Goal: Transaction & Acquisition: Purchase product/service

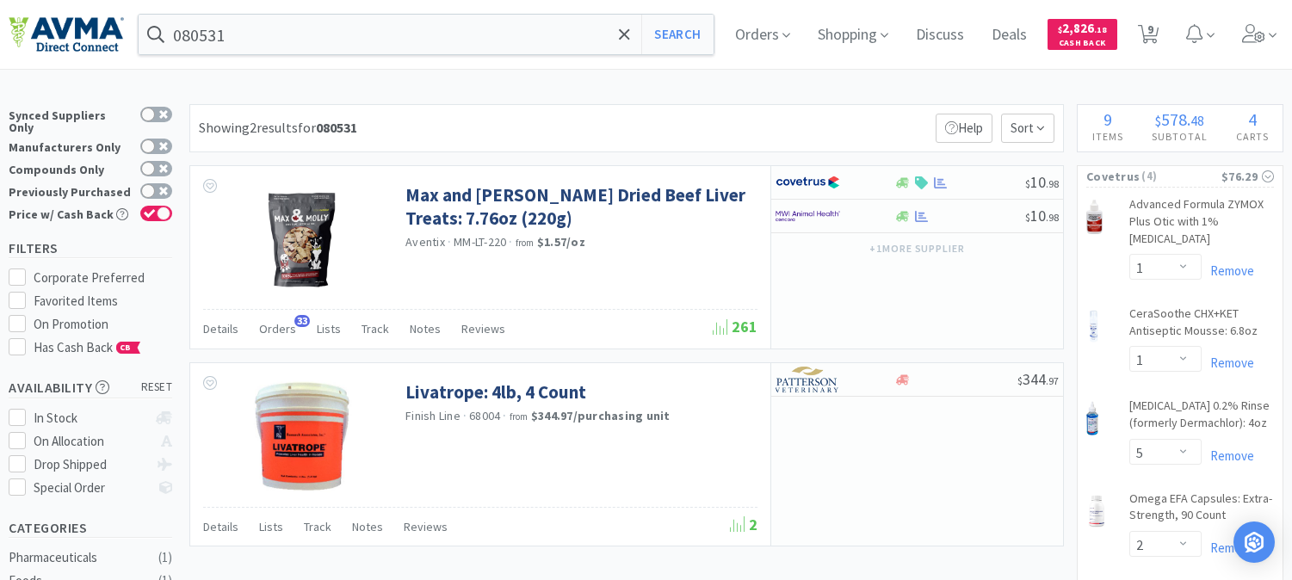
select select "1"
select select "5"
select select "2"
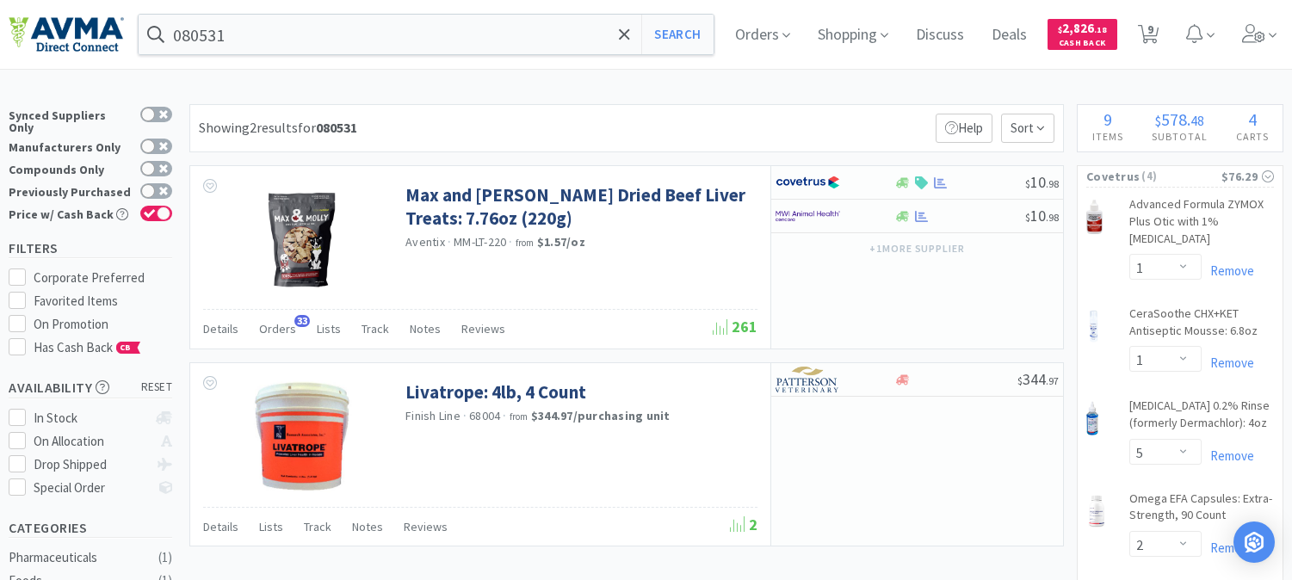
select select "1"
click at [391, 34] on input "080531" at bounding box center [426, 35] width 575 height 40
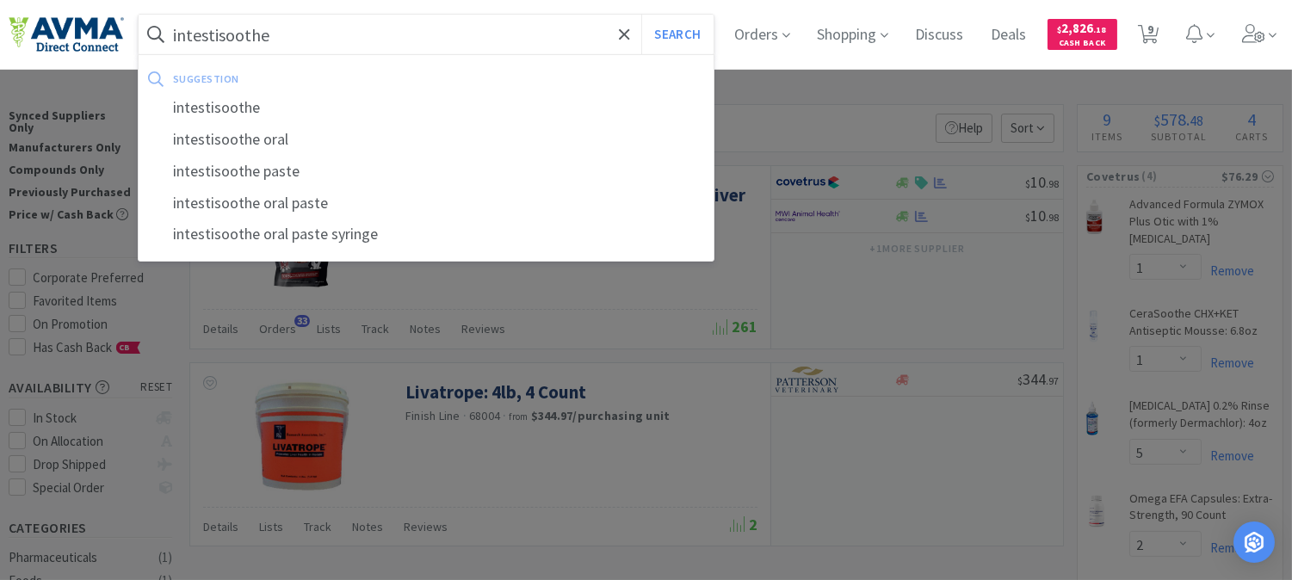
click at [641, 15] on button "Search" at bounding box center [676, 35] width 71 height 40
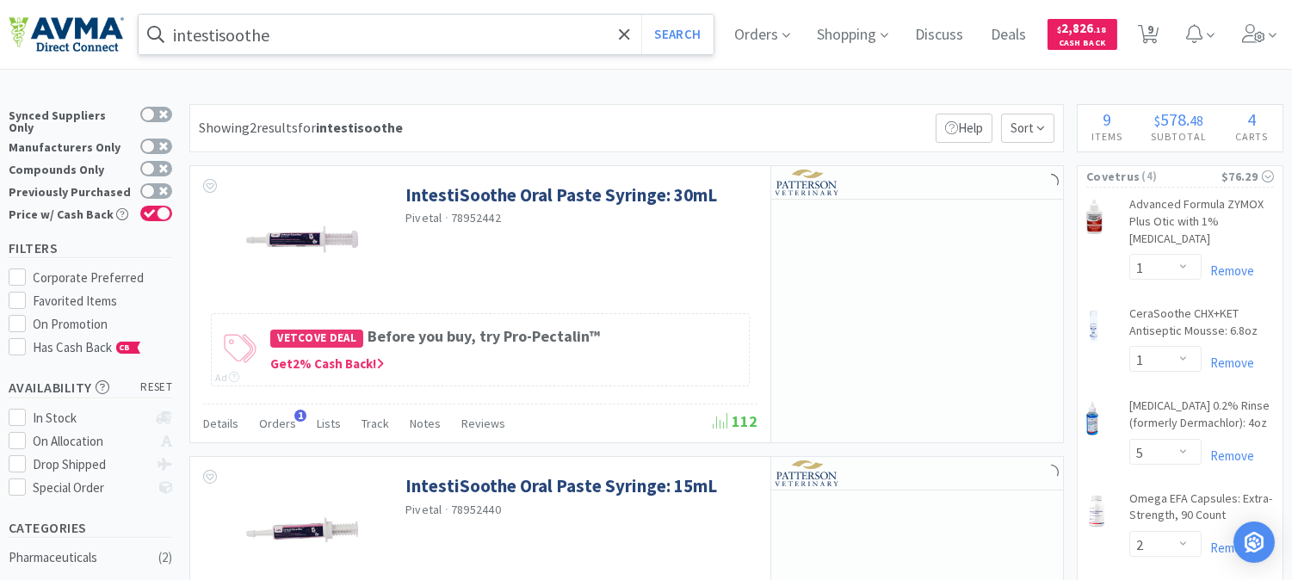
click at [333, 52] on input "intestisoothe" at bounding box center [426, 35] width 575 height 40
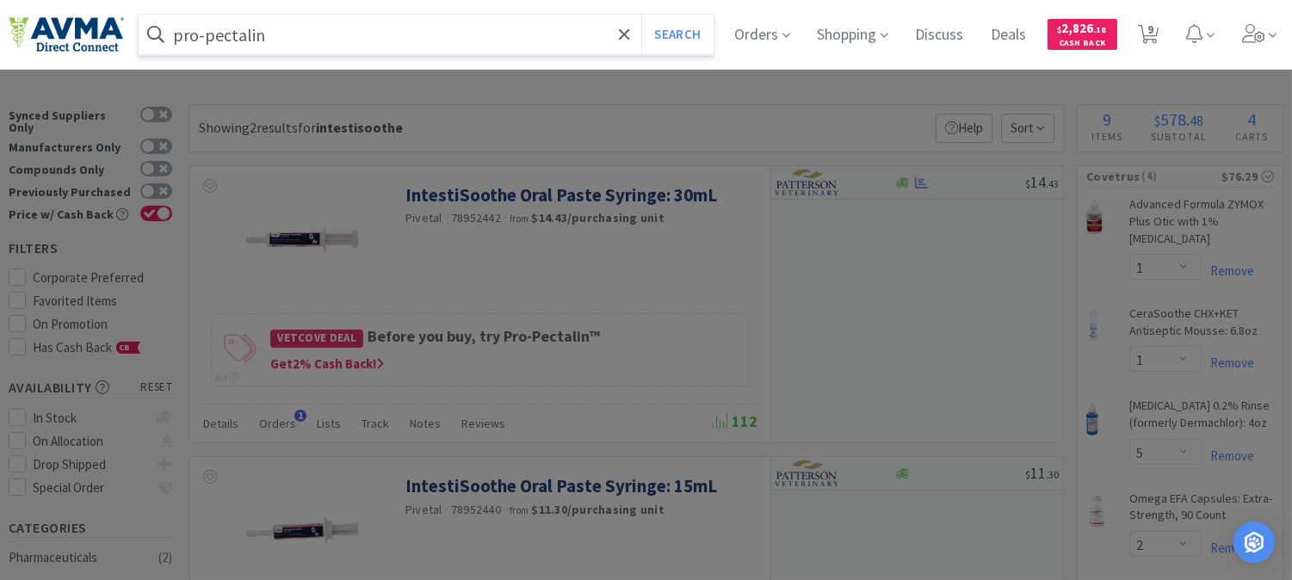
click at [641, 15] on button "Search" at bounding box center [676, 35] width 71 height 40
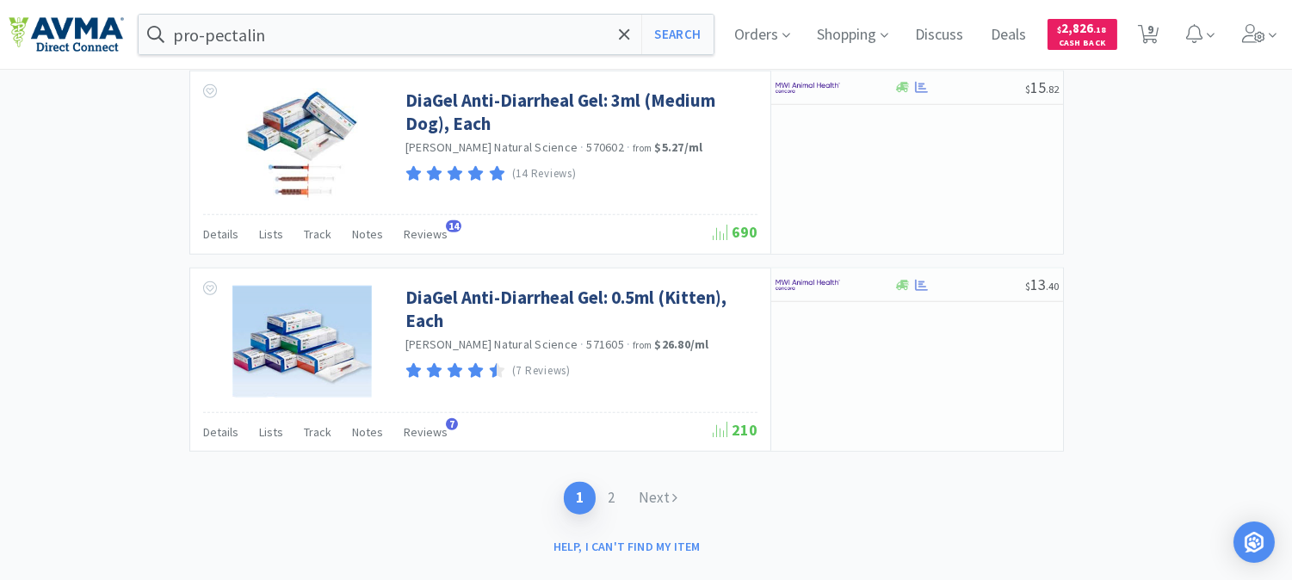
scroll to position [2885, 0]
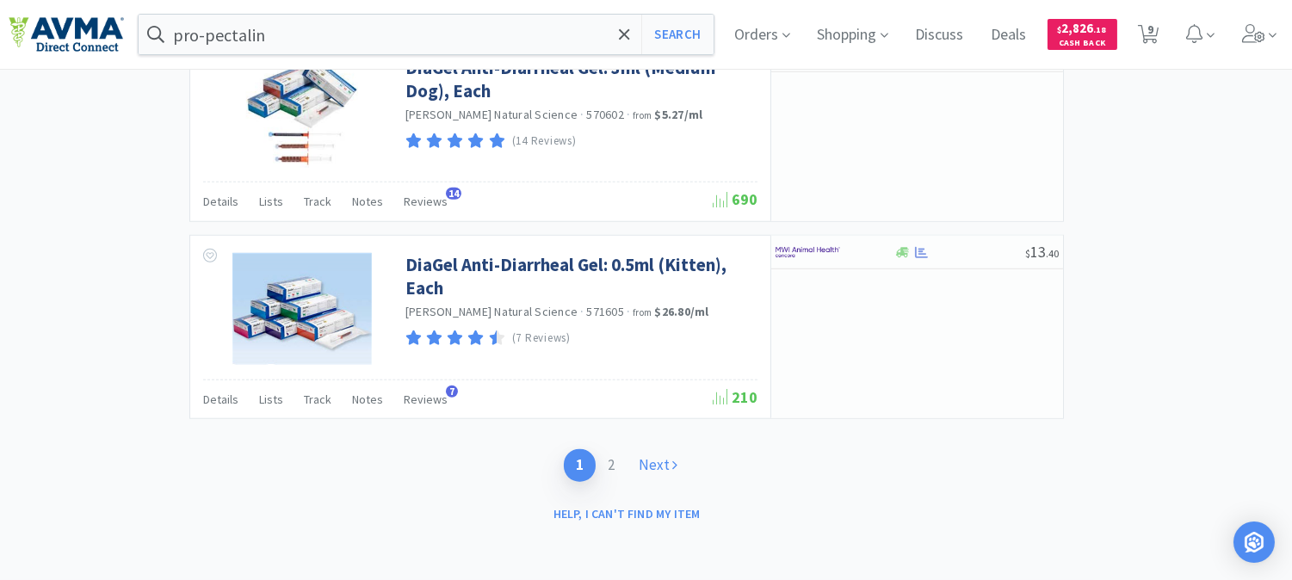
click at [651, 462] on link "Next" at bounding box center [658, 465] width 63 height 32
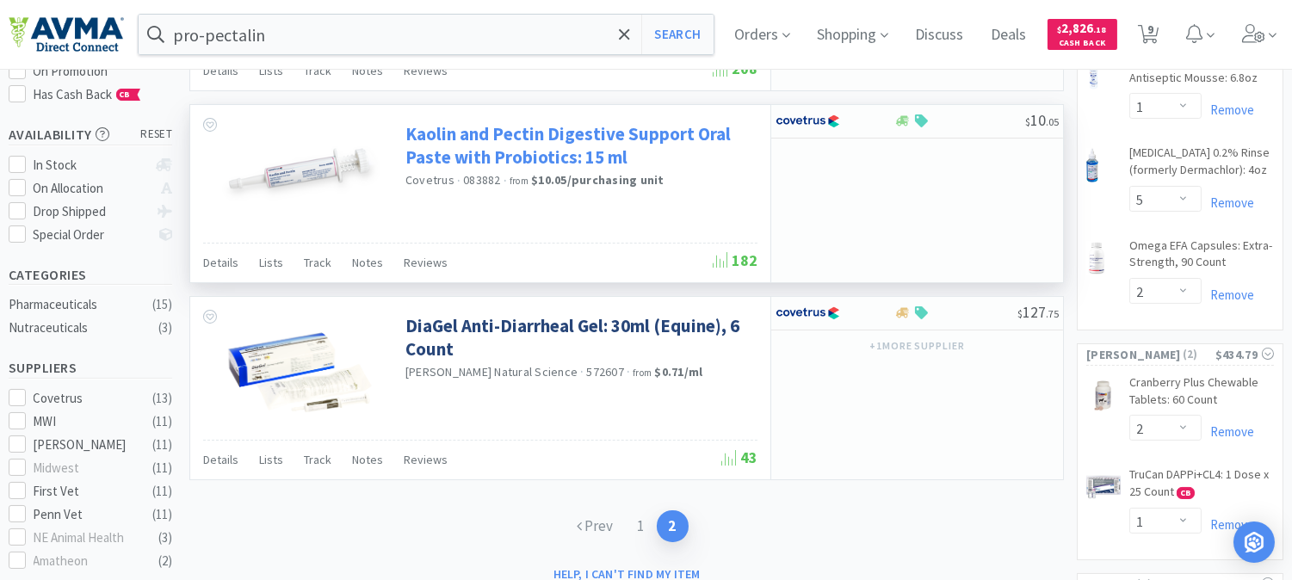
scroll to position [287, 0]
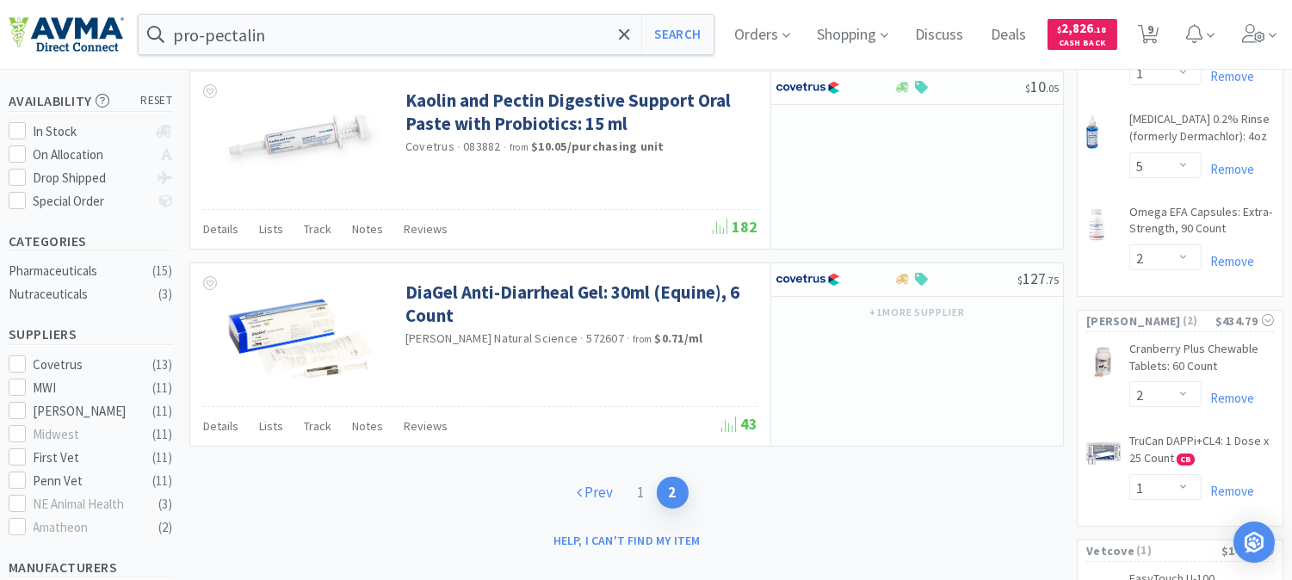
click at [607, 491] on link "Prev" at bounding box center [595, 493] width 60 height 32
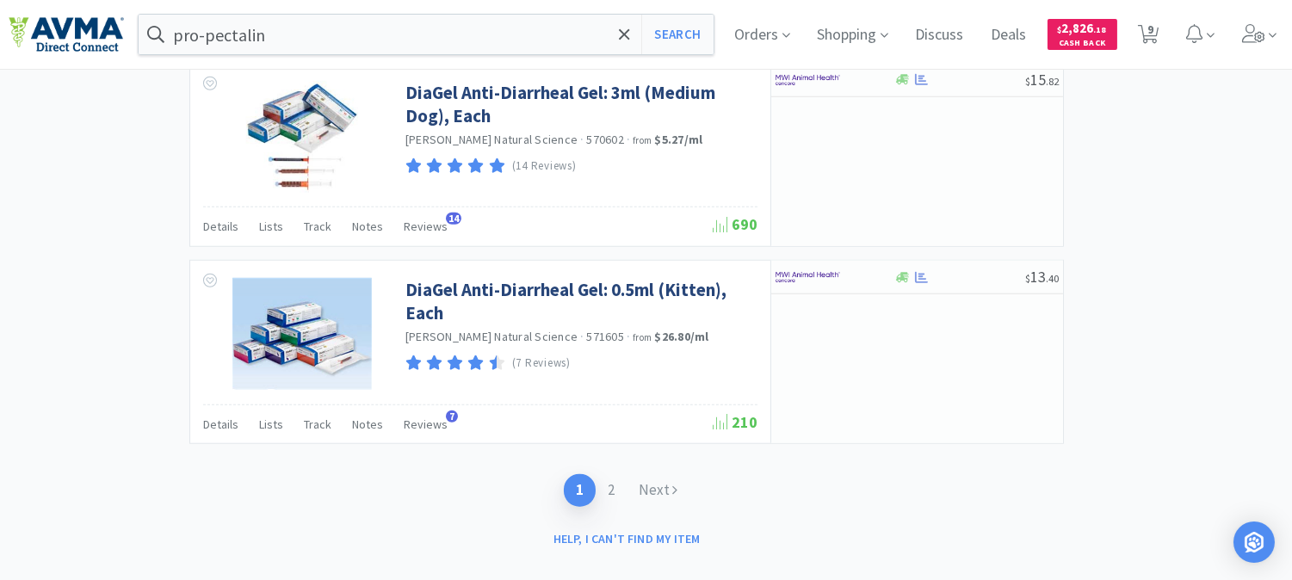
scroll to position [2885, 0]
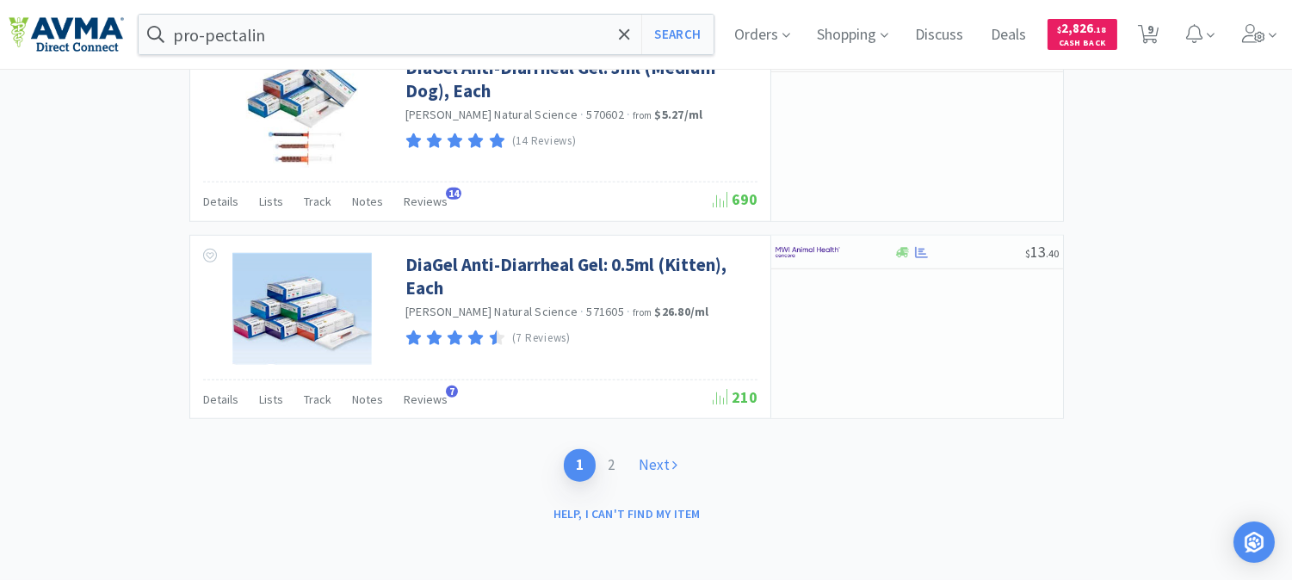
click at [651, 461] on link "Next" at bounding box center [658, 465] width 63 height 32
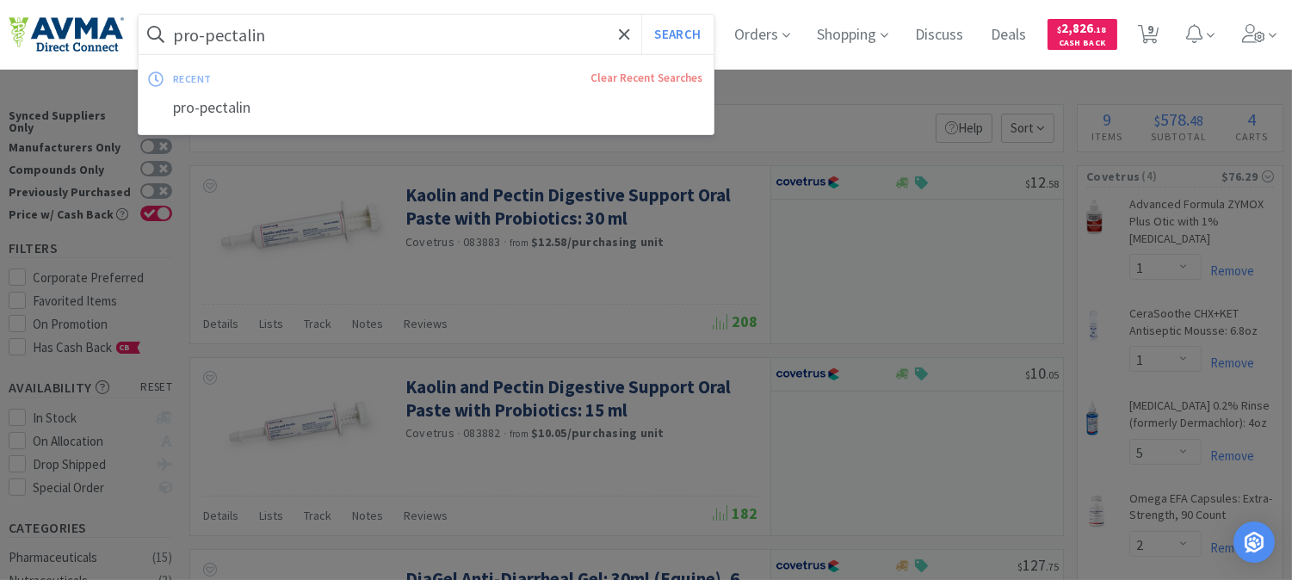
click at [296, 39] on input "pro-pectalin" at bounding box center [426, 35] width 575 height 40
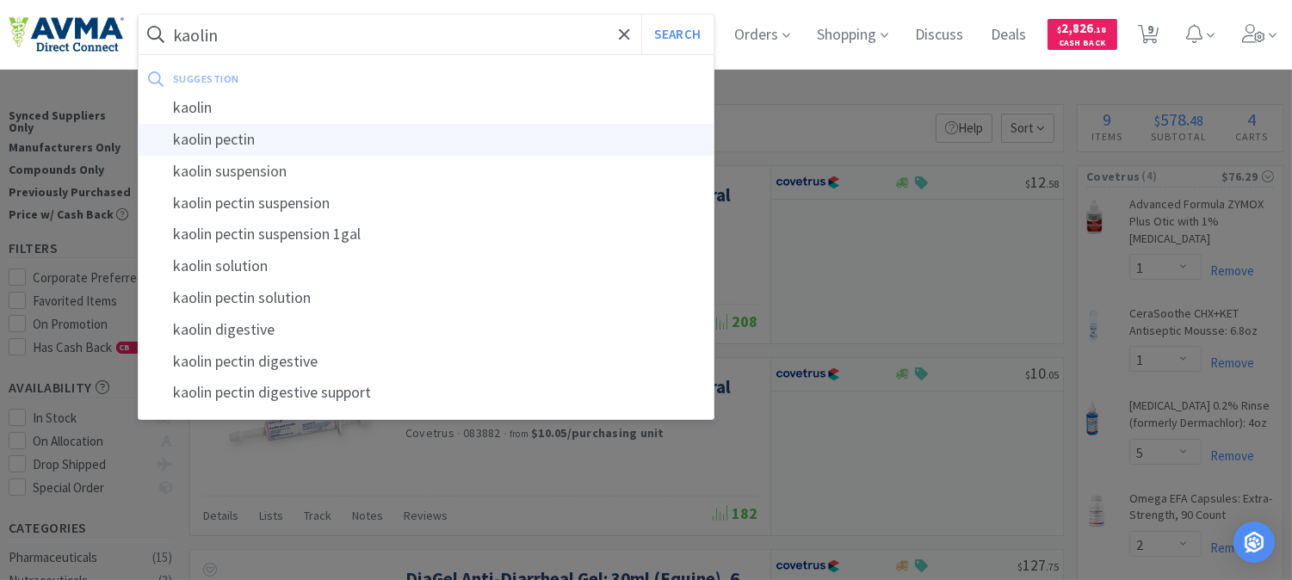
click at [213, 139] on div "kaolin pectin" at bounding box center [426, 140] width 575 height 32
type input "kaolin pectin"
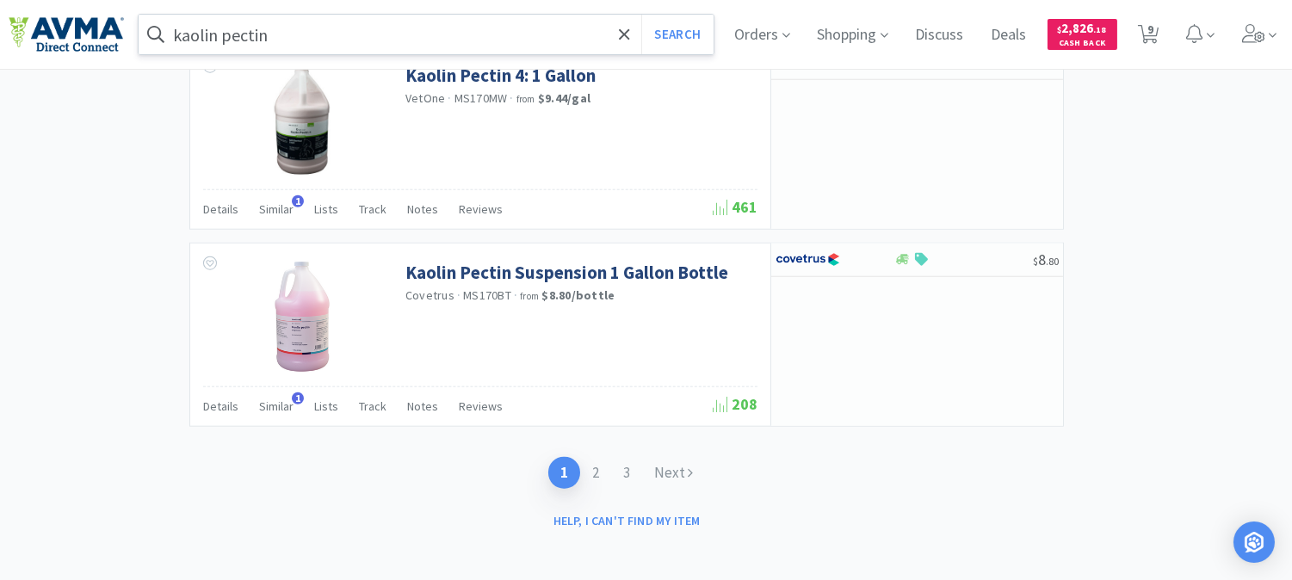
scroll to position [3251, 0]
click at [598, 482] on link "2" at bounding box center [595, 472] width 31 height 32
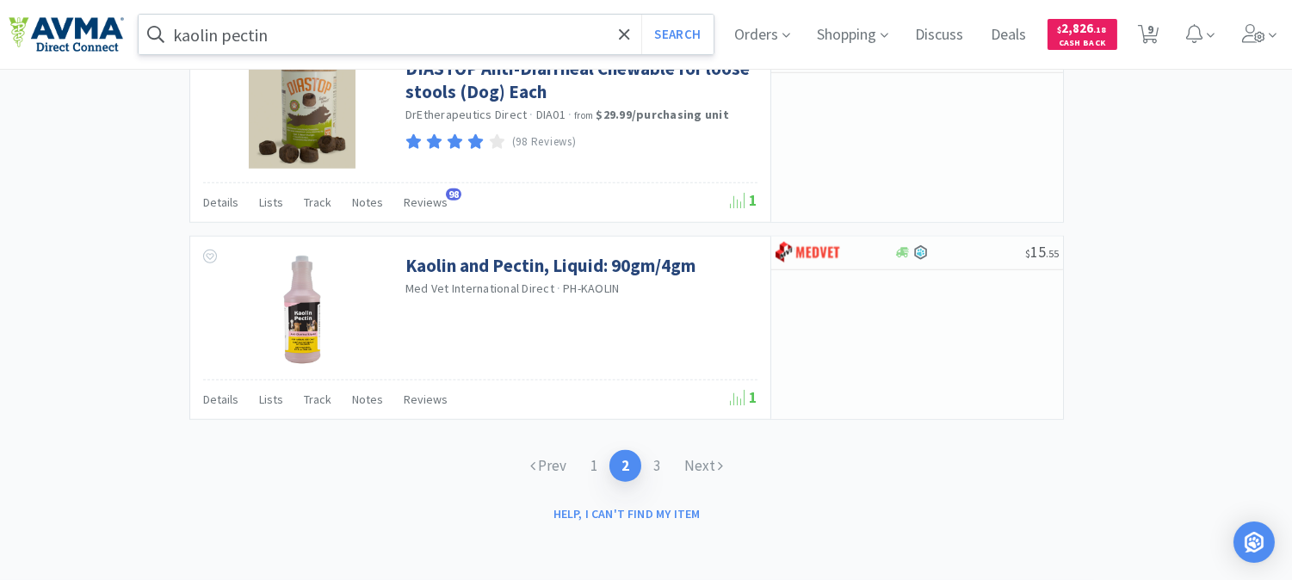
scroll to position [2680, 0]
click at [655, 468] on link "3" at bounding box center [656, 466] width 31 height 32
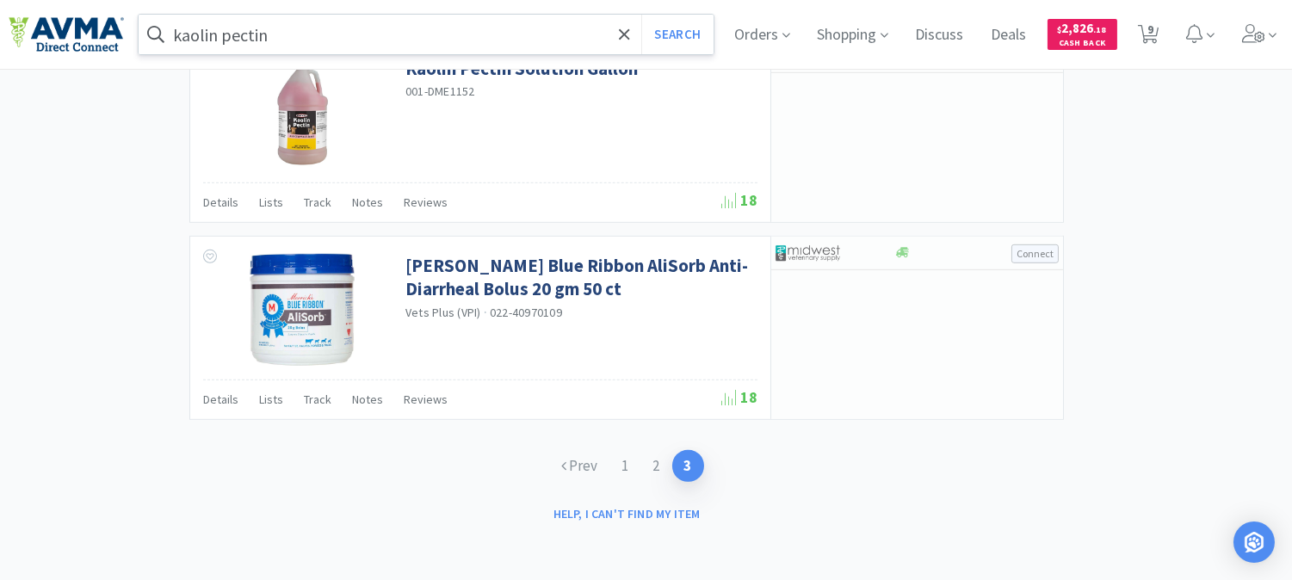
scroll to position [1808, 0]
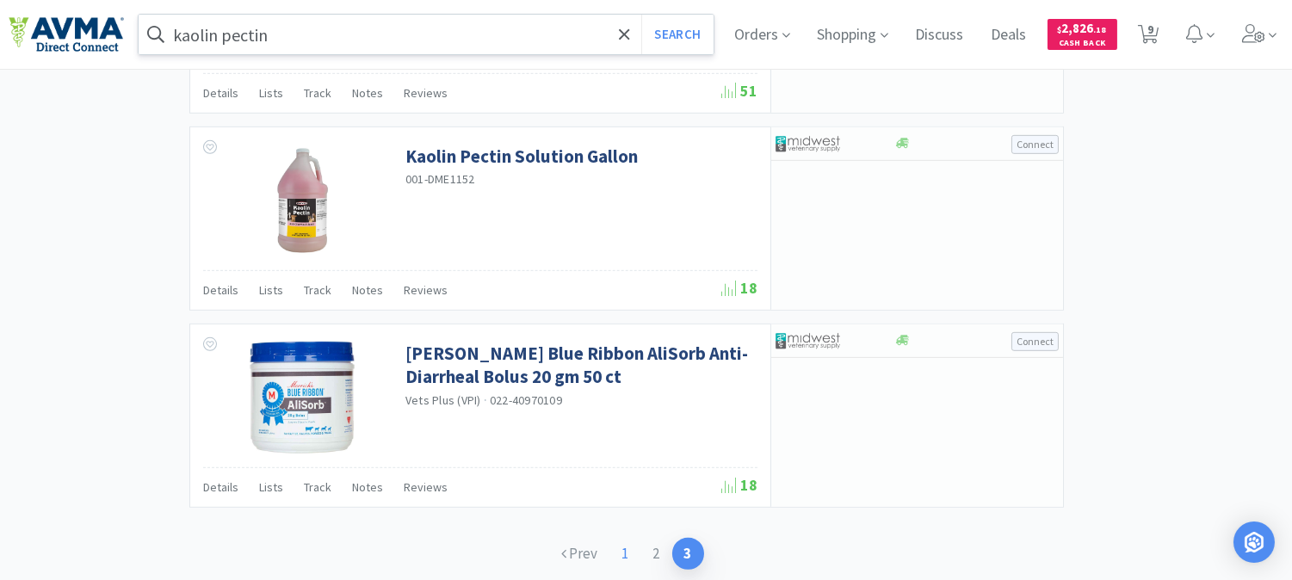
click at [617, 562] on link "1" at bounding box center [625, 554] width 31 height 32
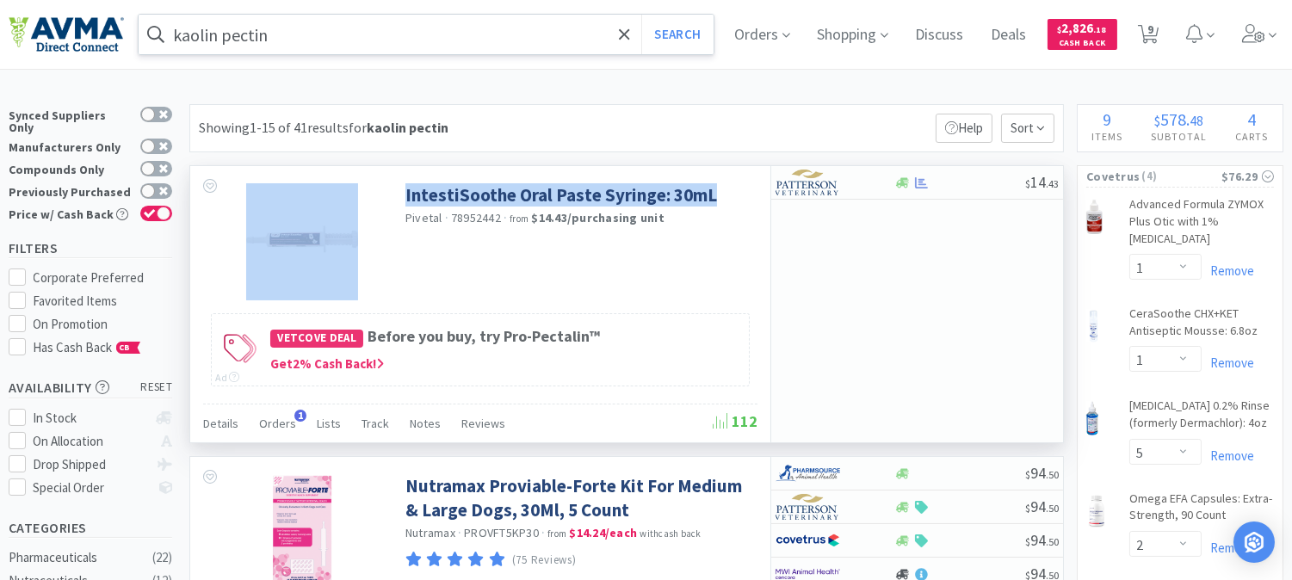
drag, startPoint x: 724, startPoint y: 200, endPoint x: 399, endPoint y: 203, distance: 324.5
click at [399, 203] on div "IntestiSoothe Oral Paste Syringe: 30mL Pivetal · 78952442 · from $14.43 / purch…" at bounding box center [480, 237] width 580 height 143
copy div "IntestiSoothe Oral Paste Syringe: 30mL"
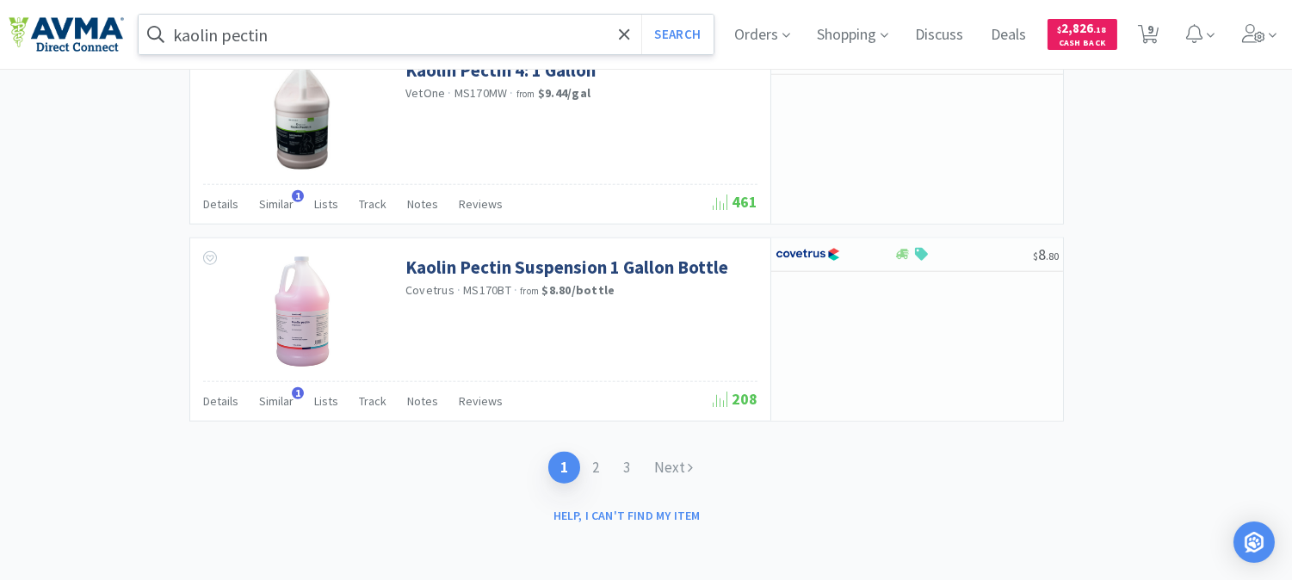
scroll to position [3267, 0]
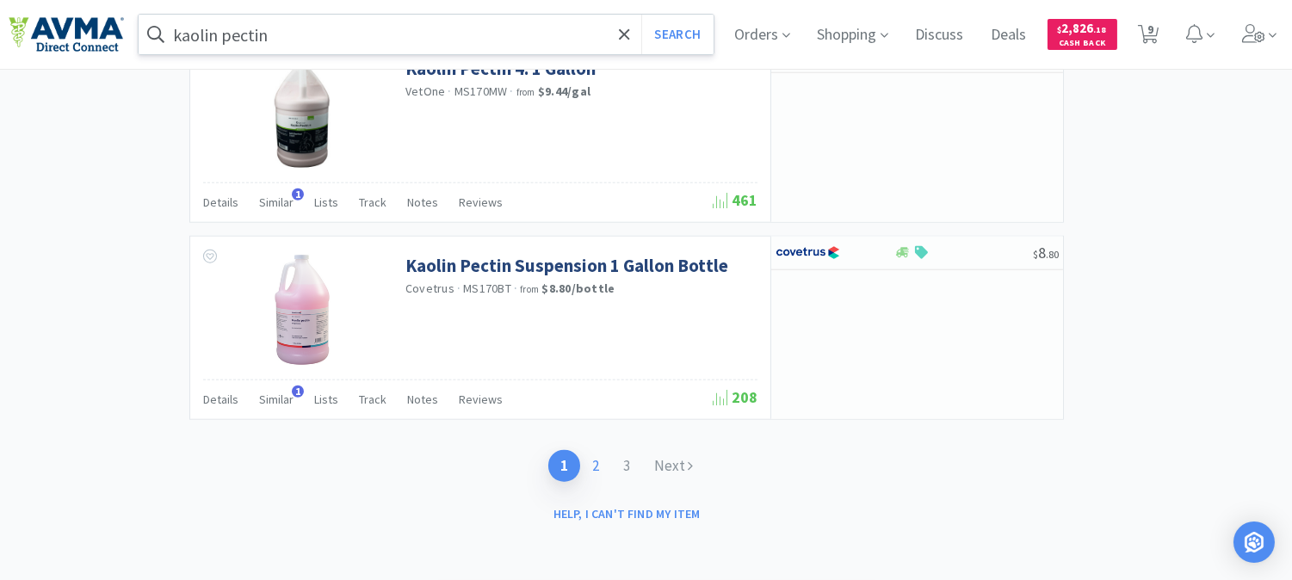
click at [590, 461] on link "2" at bounding box center [595, 466] width 31 height 32
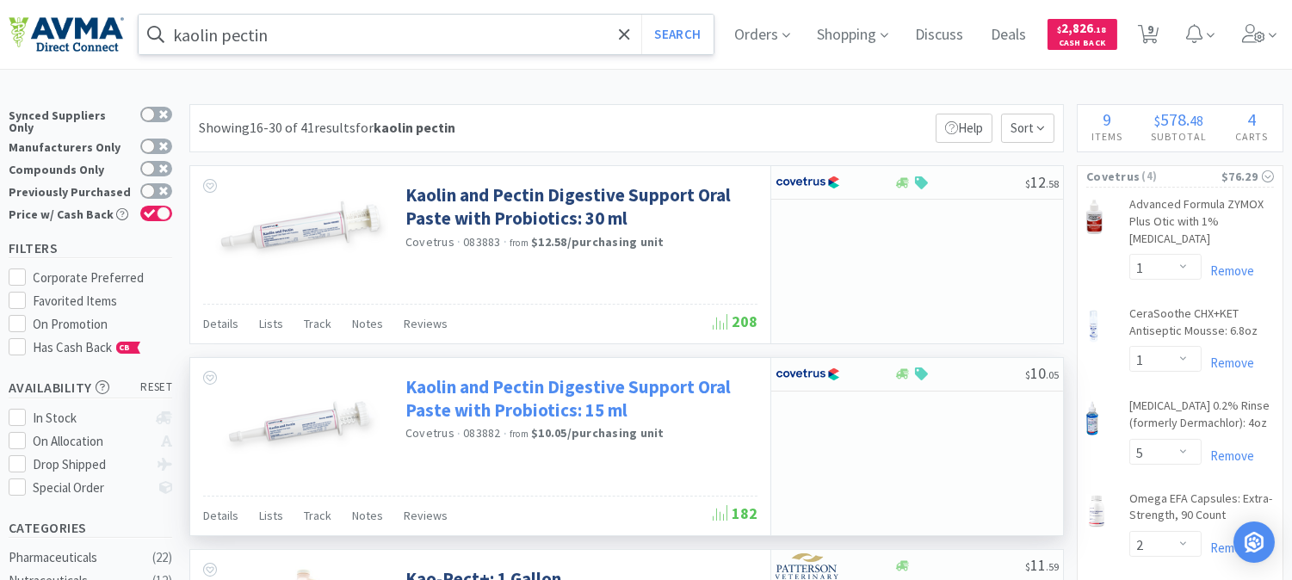
click at [547, 398] on link "Kaolin and Pectin Digestive Support Oral Paste with Probiotics: 15 ml" at bounding box center [579, 398] width 348 height 47
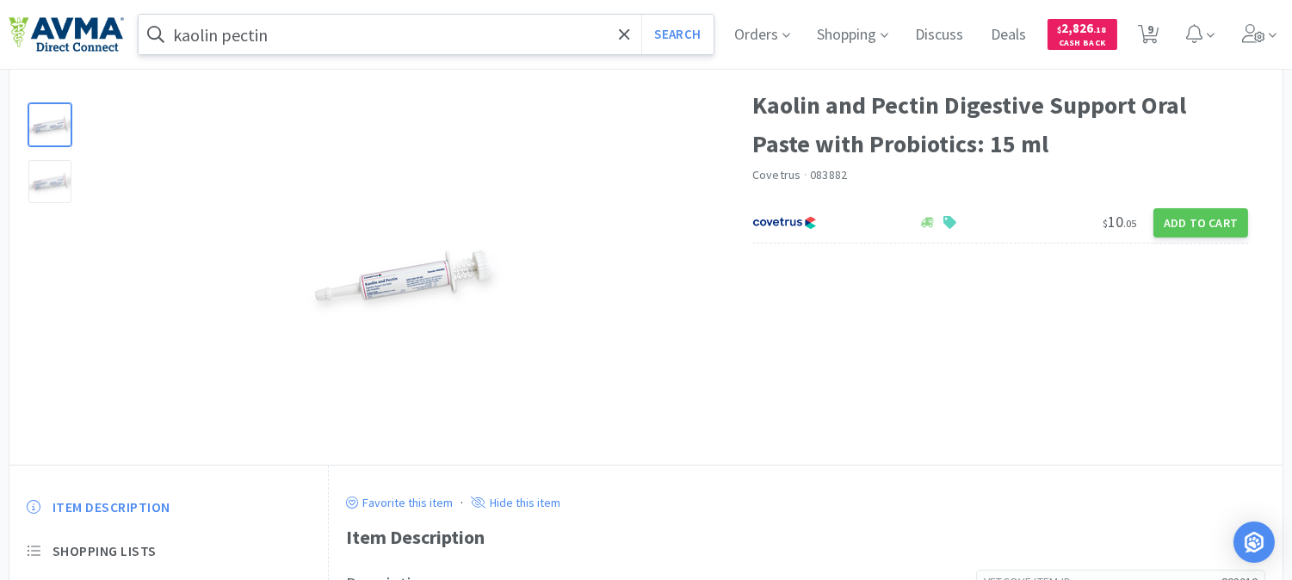
scroll to position [66, 0]
click at [1185, 222] on button "Add to Cart" at bounding box center [1200, 223] width 95 height 29
select select "1"
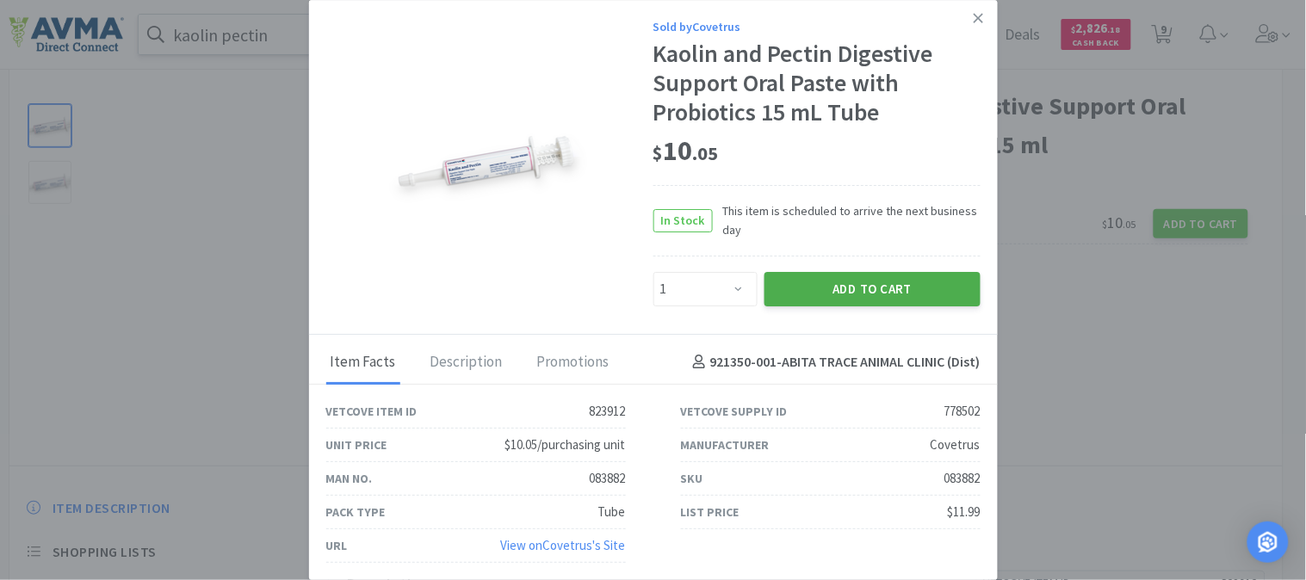
click at [868, 285] on button "Add to Cart" at bounding box center [872, 289] width 216 height 34
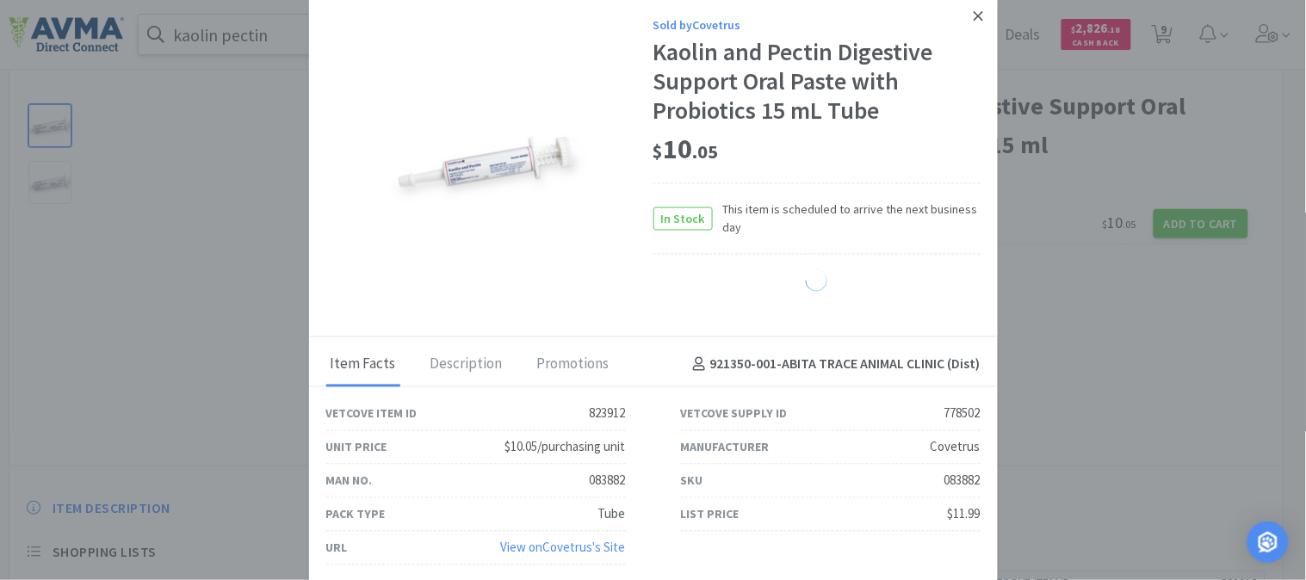
click at [975, 14] on icon at bounding box center [977, 16] width 9 height 15
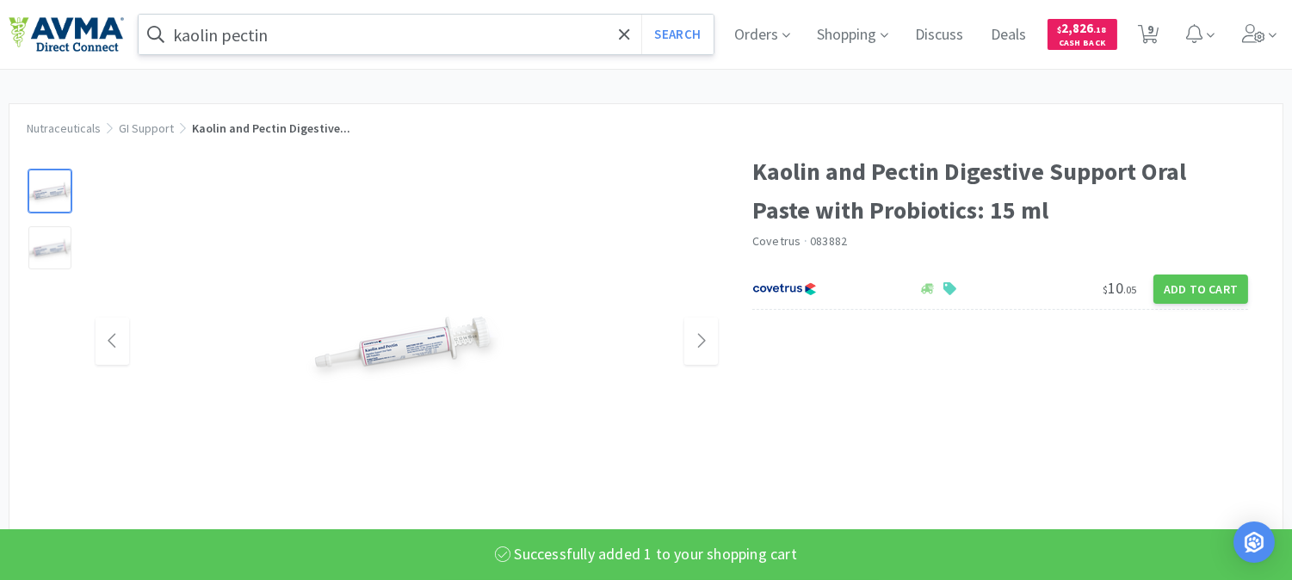
scroll to position [0, 0]
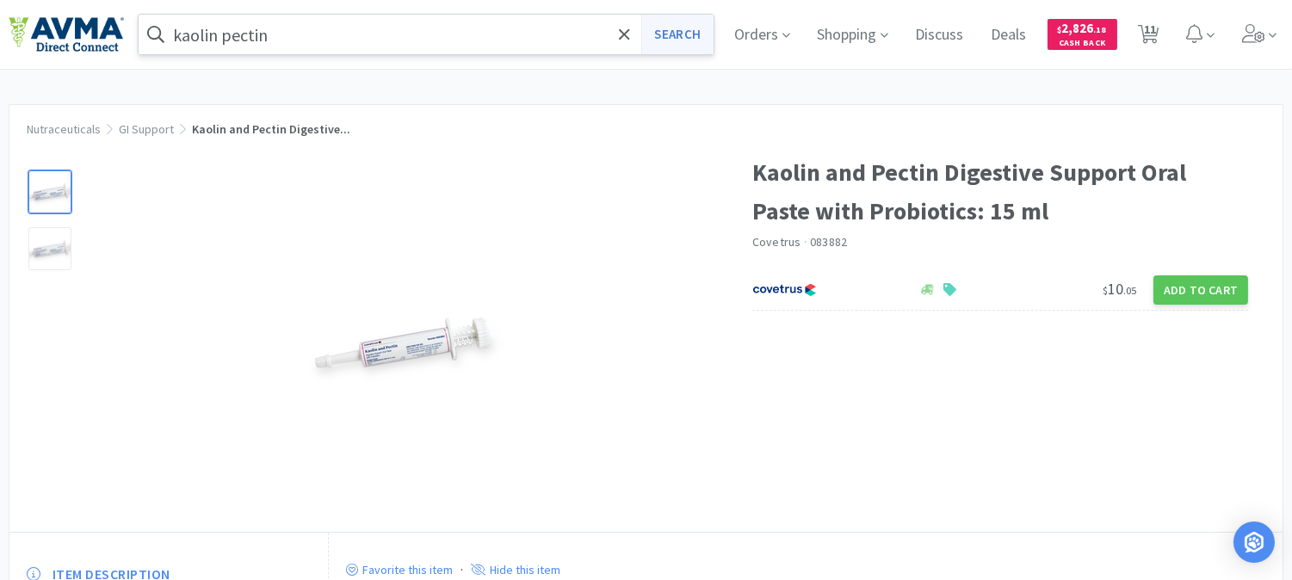
click at [691, 33] on button "Search" at bounding box center [676, 35] width 71 height 40
select select "1"
select select "5"
select select "1"
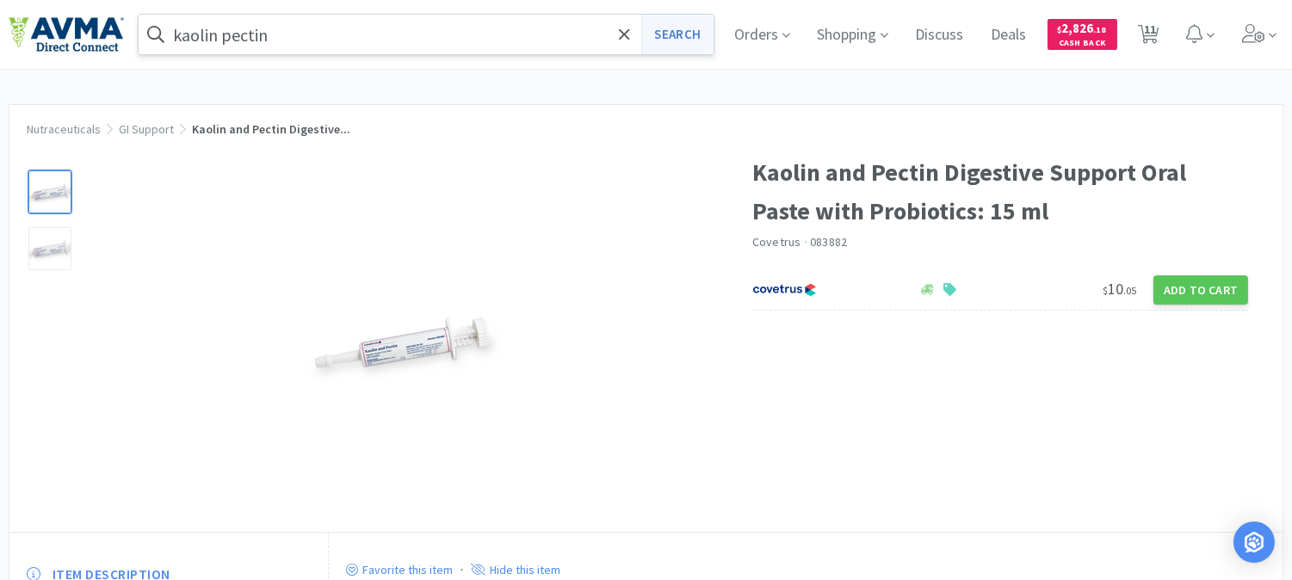
select select "2"
select select "1"
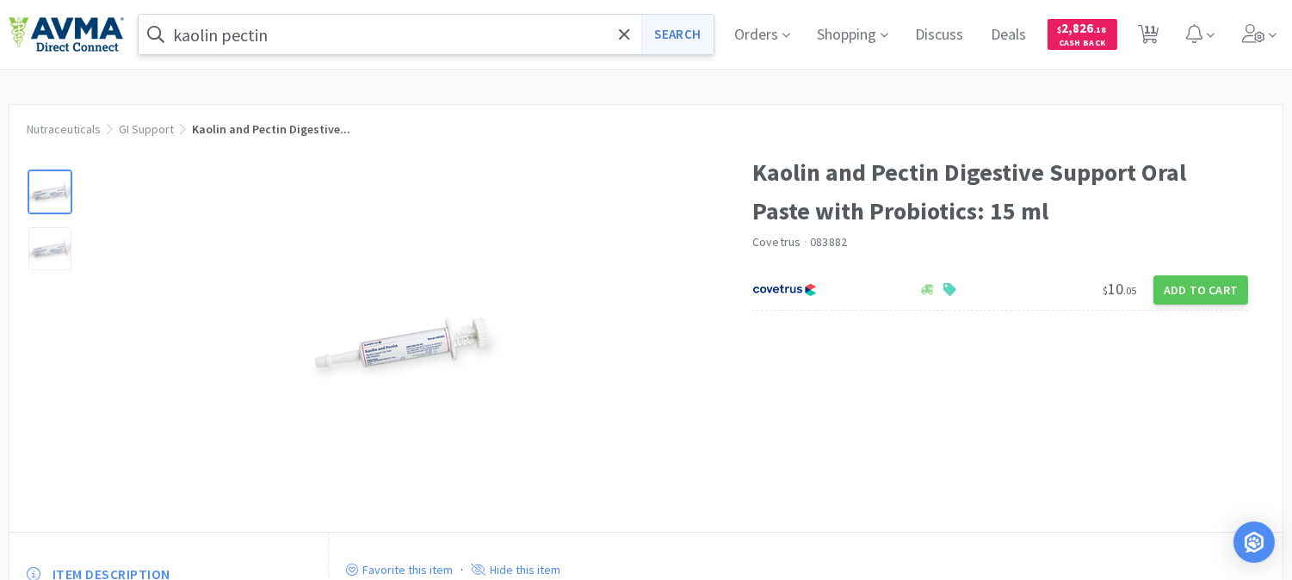
select select "1"
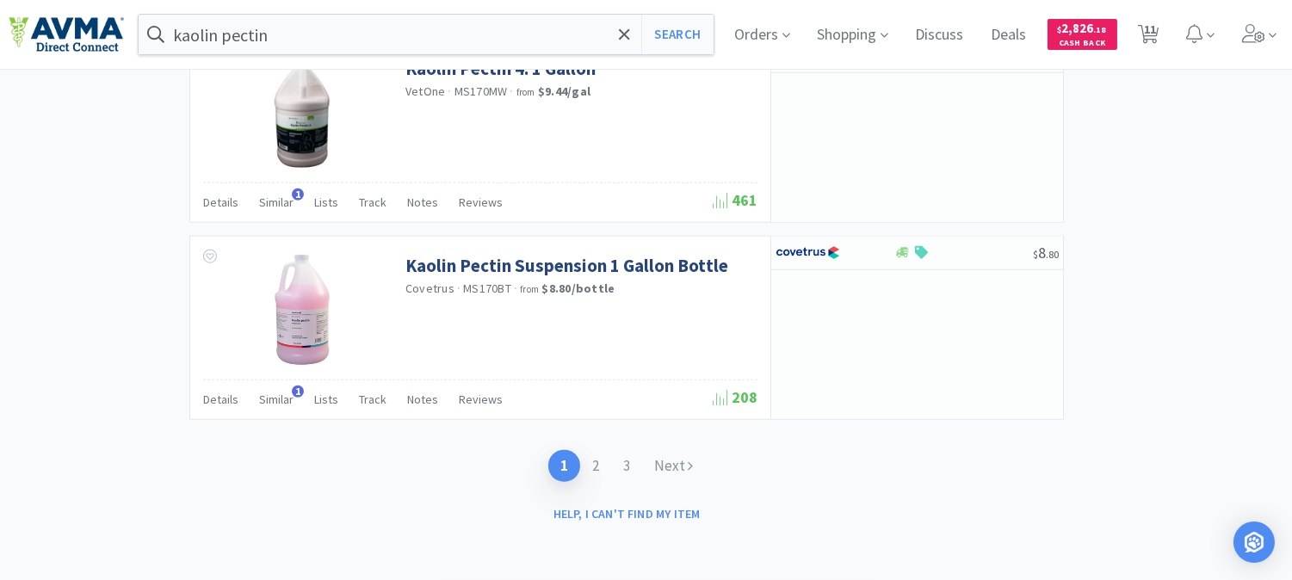
scroll to position [3267, 0]
click at [590, 462] on link "2" at bounding box center [595, 466] width 31 height 32
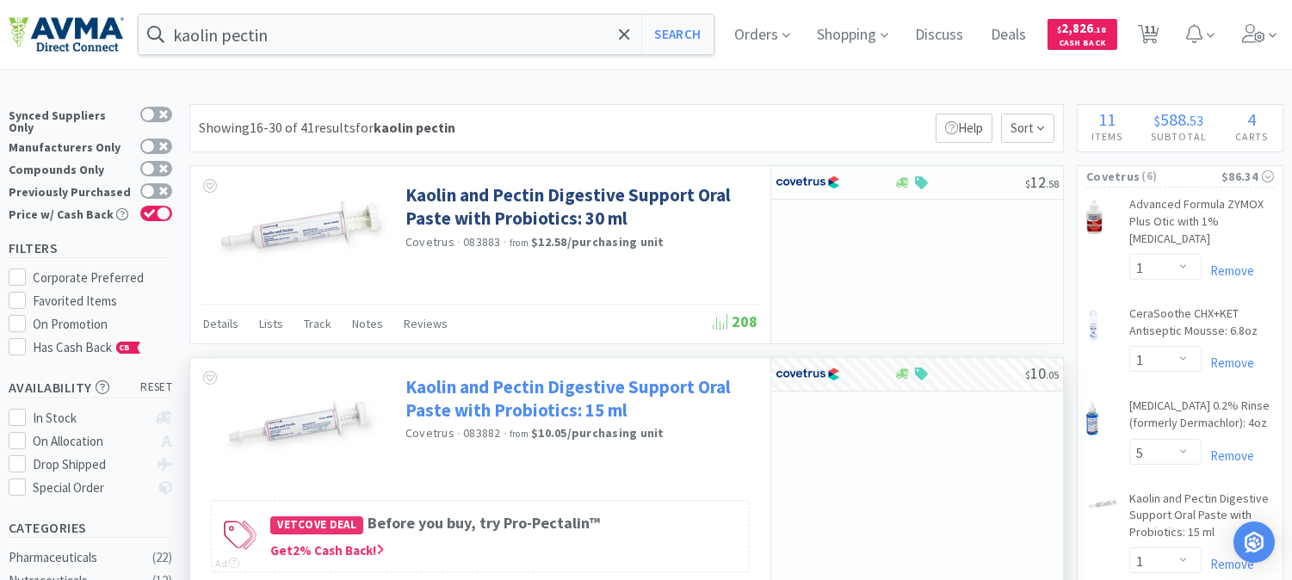
click at [582, 393] on link "Kaolin and Pectin Digestive Support Oral Paste with Probiotics: 15 ml" at bounding box center [579, 398] width 348 height 47
